Goal: Transaction & Acquisition: Purchase product/service

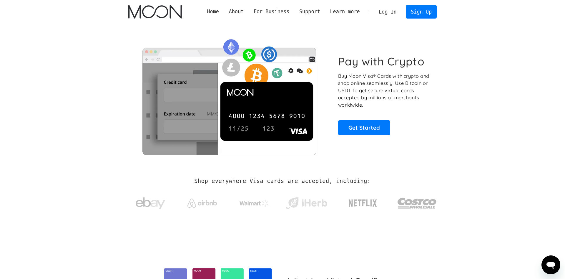
click at [392, 14] on link "Log In" at bounding box center [388, 11] width 28 height 13
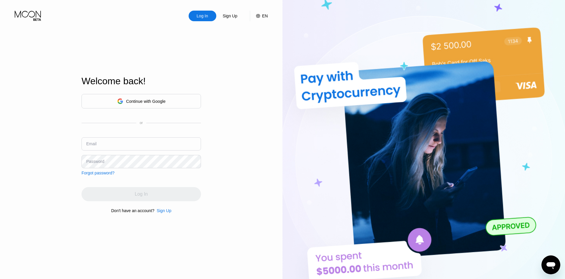
type input "[EMAIL_ADDRESS][DOMAIN_NAME]"
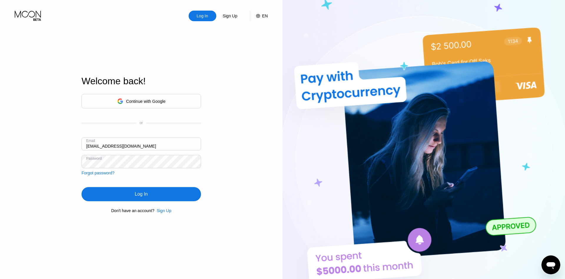
click at [154, 193] on div "Log In" at bounding box center [141, 194] width 119 height 14
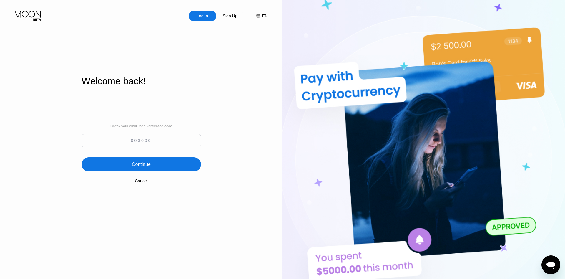
click at [160, 143] on input at bounding box center [141, 140] width 119 height 13
type input "641153"
click at [103, 167] on div "Continue" at bounding box center [141, 164] width 119 height 14
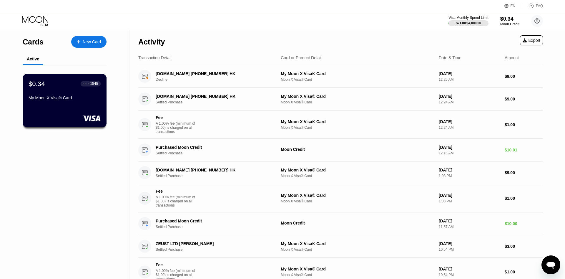
click at [80, 102] on div "My Moon X Visa® Card" at bounding box center [65, 98] width 72 height 7
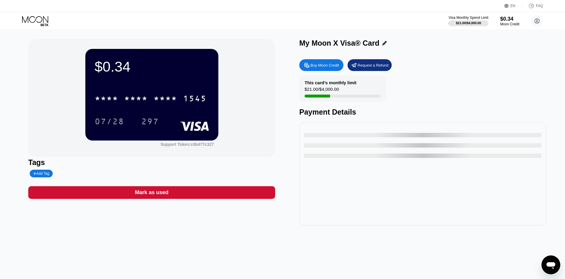
click at [325, 65] on div "Buy Moon Credit" at bounding box center [324, 65] width 29 height 5
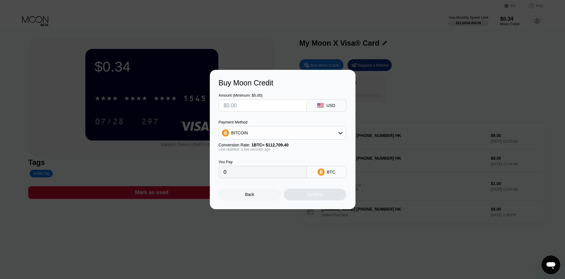
click at [279, 50] on div at bounding box center [282, 139] width 565 height 279
click at [250, 197] on div "Back" at bounding box center [249, 194] width 9 height 5
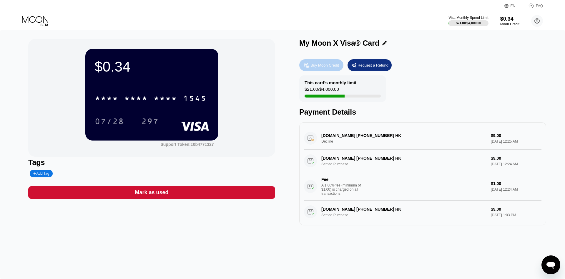
click at [318, 61] on div "Buy Moon Credit" at bounding box center [321, 65] width 44 height 12
type input "0"
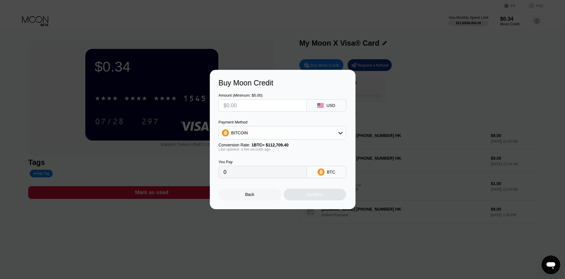
click at [276, 103] on input "text" at bounding box center [263, 105] width 78 height 12
type input "$8"
type input "0.00007098"
type input "$8"
click at [282, 132] on div "BITCOIN" at bounding box center [282, 133] width 127 height 12
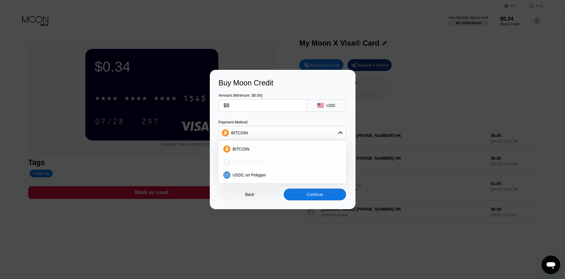
click at [273, 158] on div "USDT on TRON" at bounding box center [282, 162] width 124 height 12
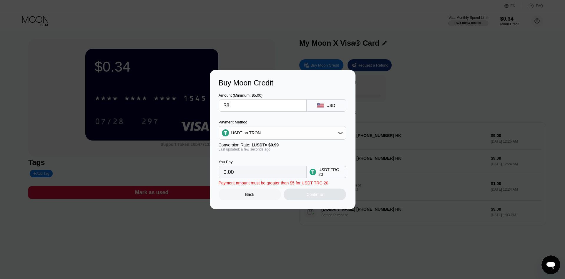
type input "8.08"
click at [322, 200] on div "Continue" at bounding box center [315, 194] width 62 height 12
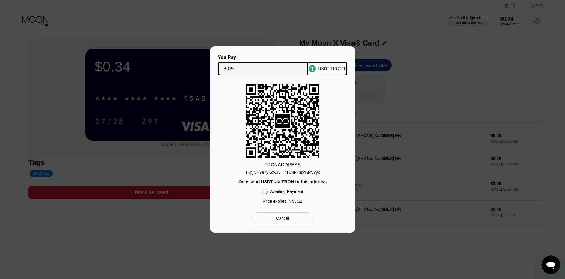
click at [307, 173] on div "TBpjNH7e7yKcxJD...7TD8F2uqcKRVvyx" at bounding box center [282, 172] width 75 height 5
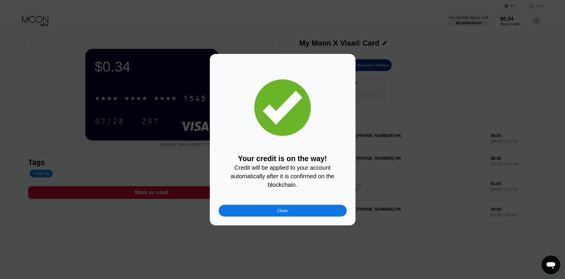
click at [272, 215] on div "Close" at bounding box center [283, 211] width 128 height 12
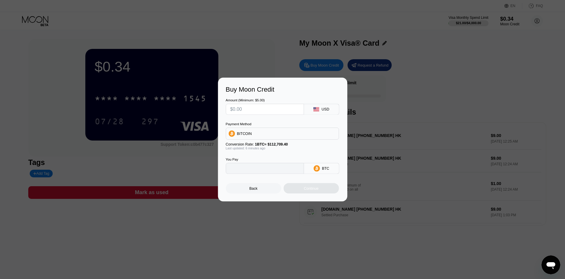
type input "0"
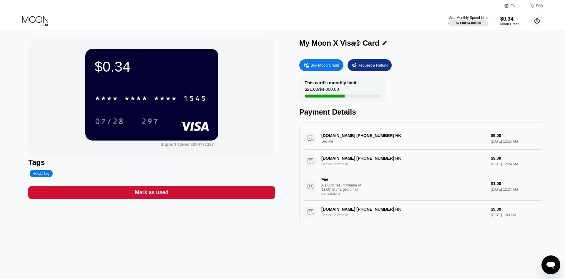
click at [539, 20] on circle at bounding box center [537, 21] width 12 height 12
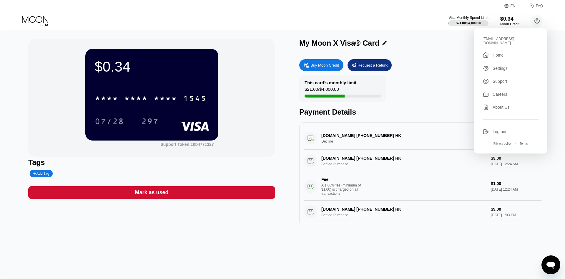
click at [508, 51] on div " Home" at bounding box center [511, 54] width 56 height 7
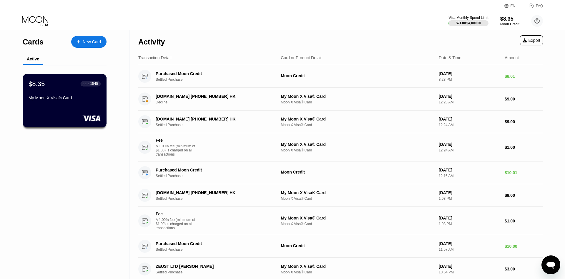
click at [64, 112] on div "$8.35 ● ● ● ● 1545 My Moon X Visa® Card" at bounding box center [65, 100] width 84 height 53
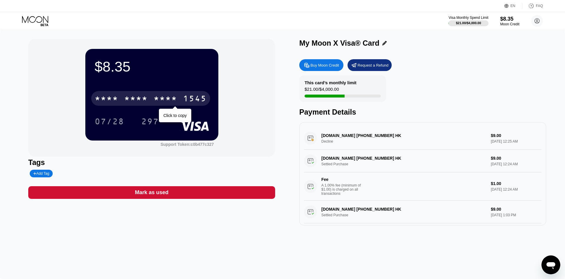
click at [129, 101] on div "* * * *" at bounding box center [136, 98] width 24 height 9
